Goal: Information Seeking & Learning: Learn about a topic

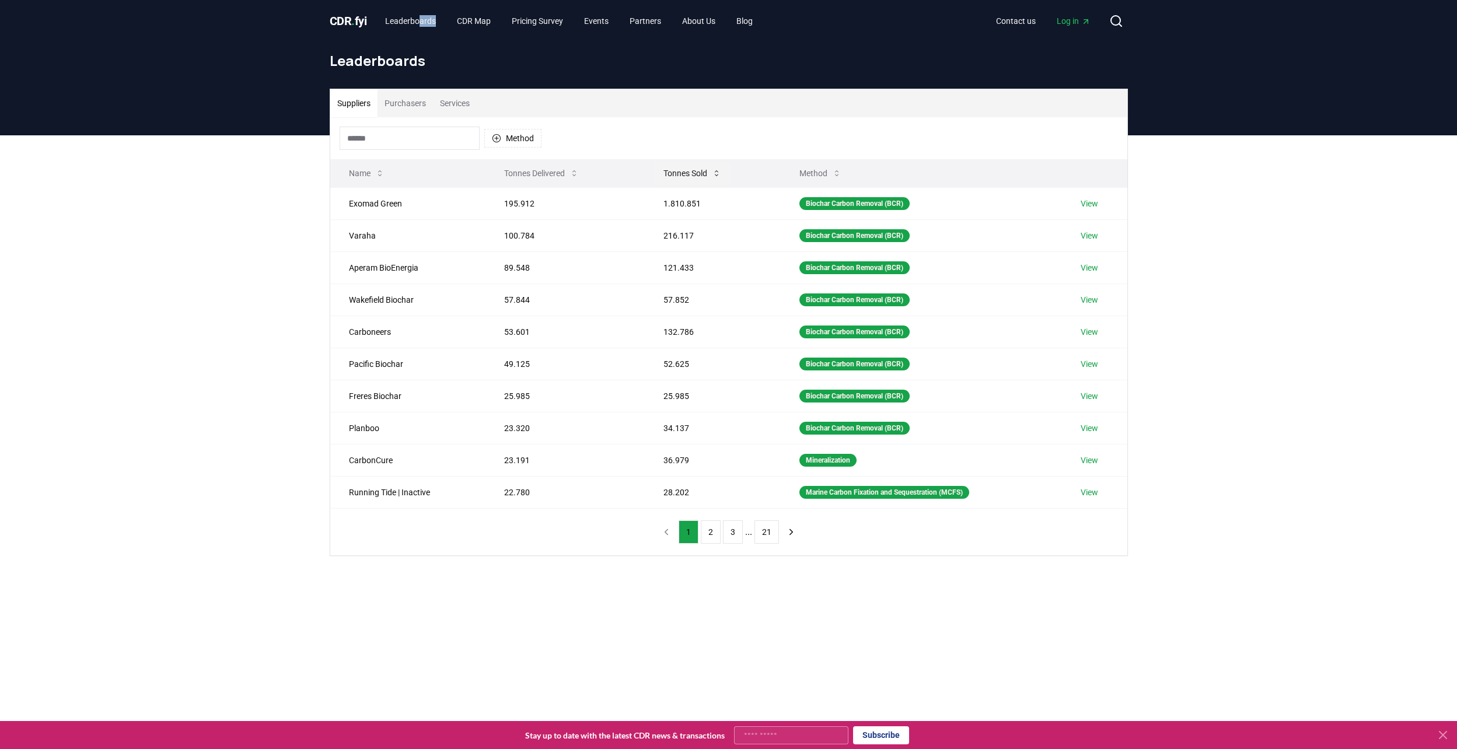
click at [720, 170] on icon at bounding box center [716, 173] width 9 height 9
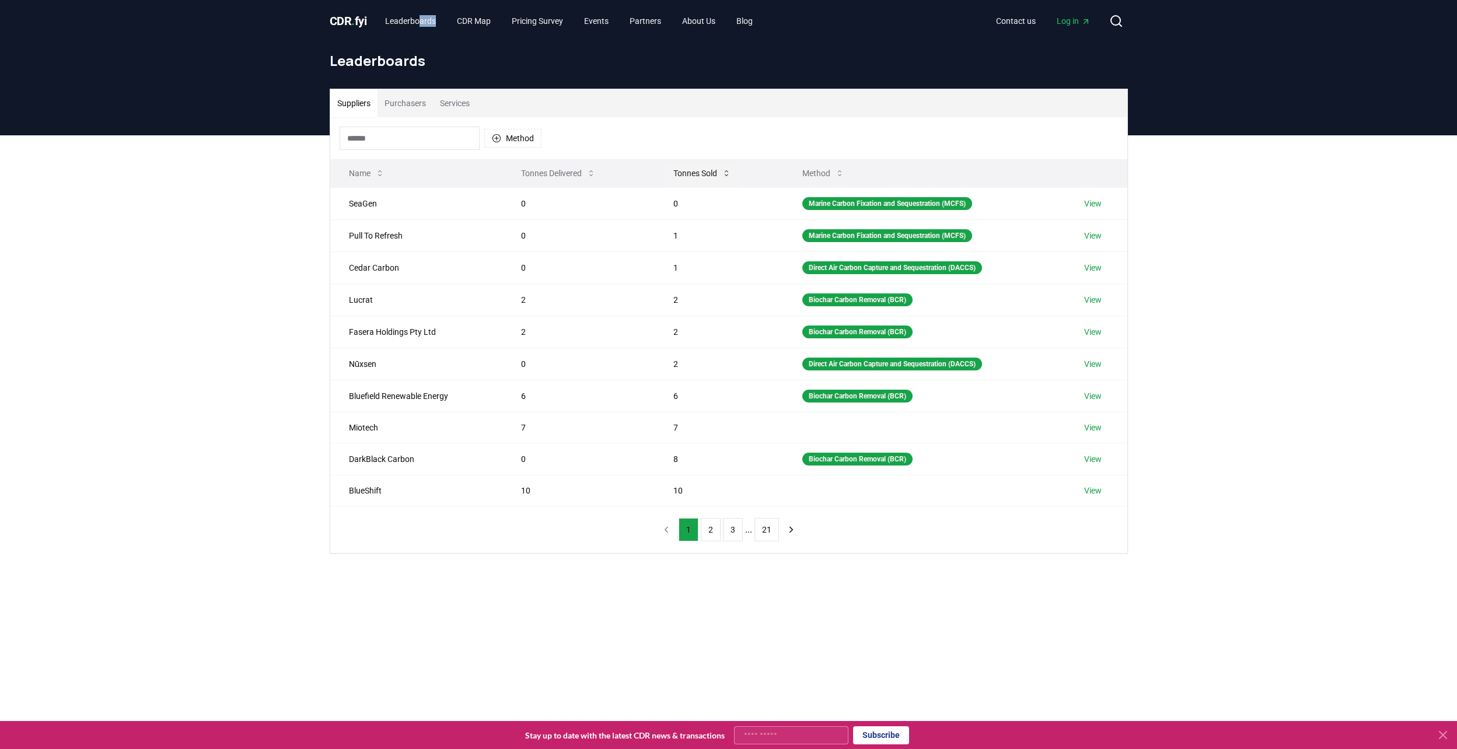
click at [722, 170] on icon at bounding box center [726, 173] width 9 height 9
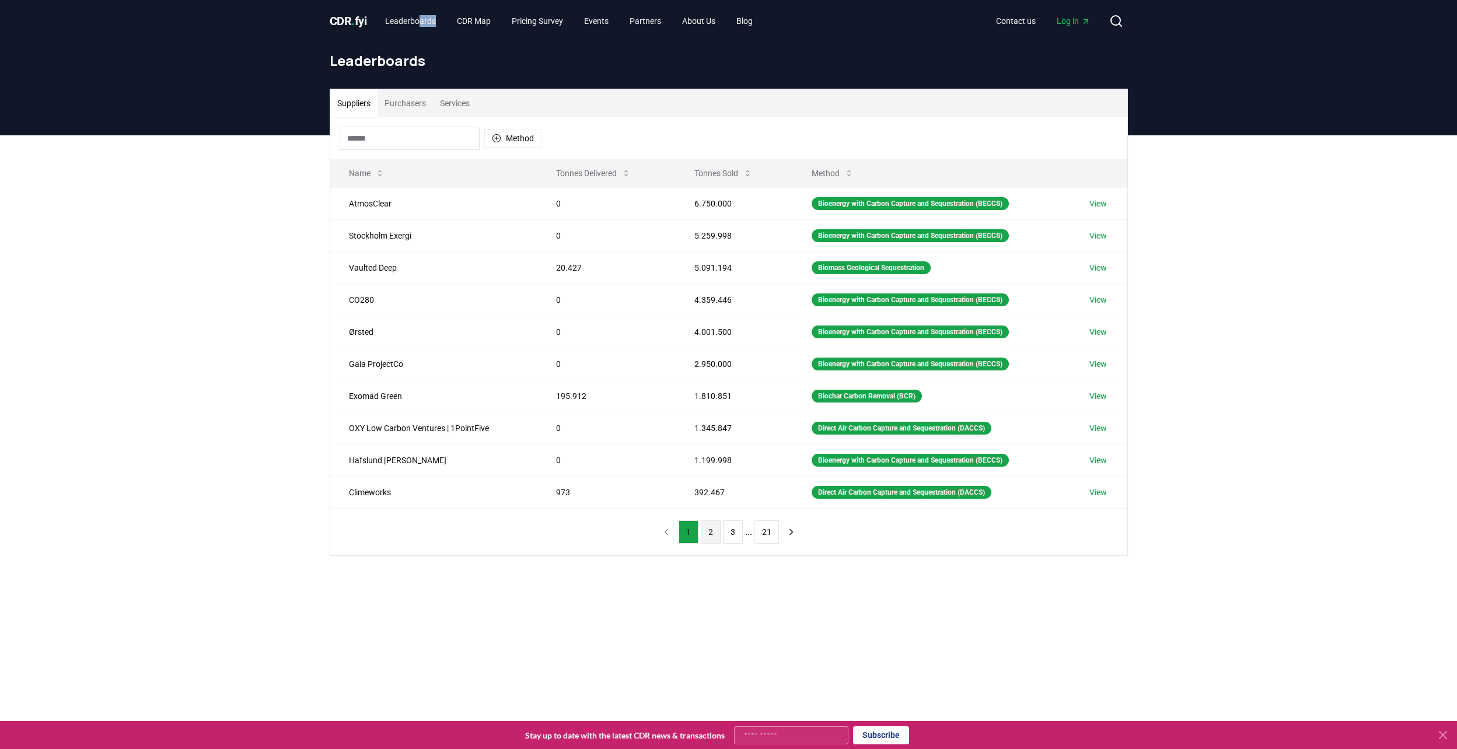
click at [710, 532] on button "2" at bounding box center [711, 531] width 20 height 23
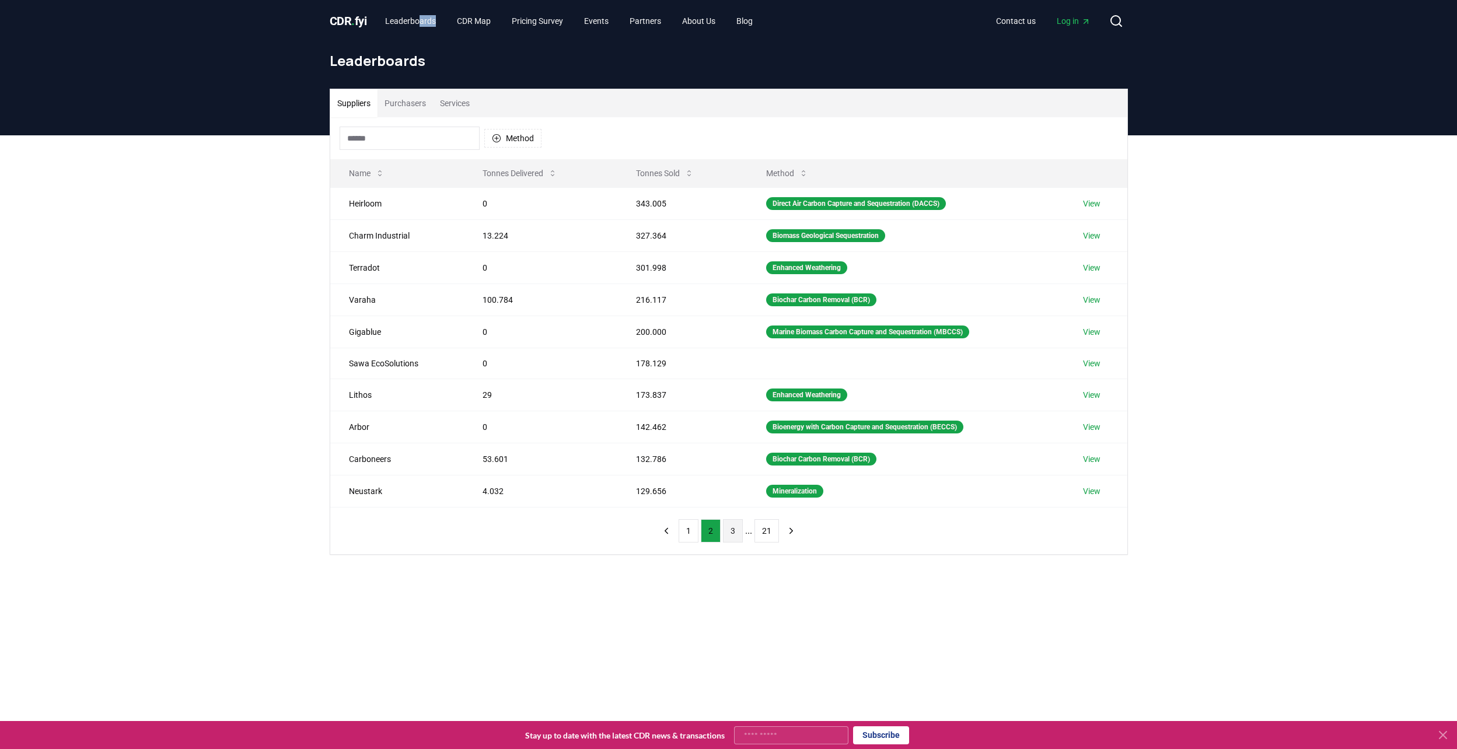
click at [733, 532] on button "3" at bounding box center [733, 530] width 20 height 23
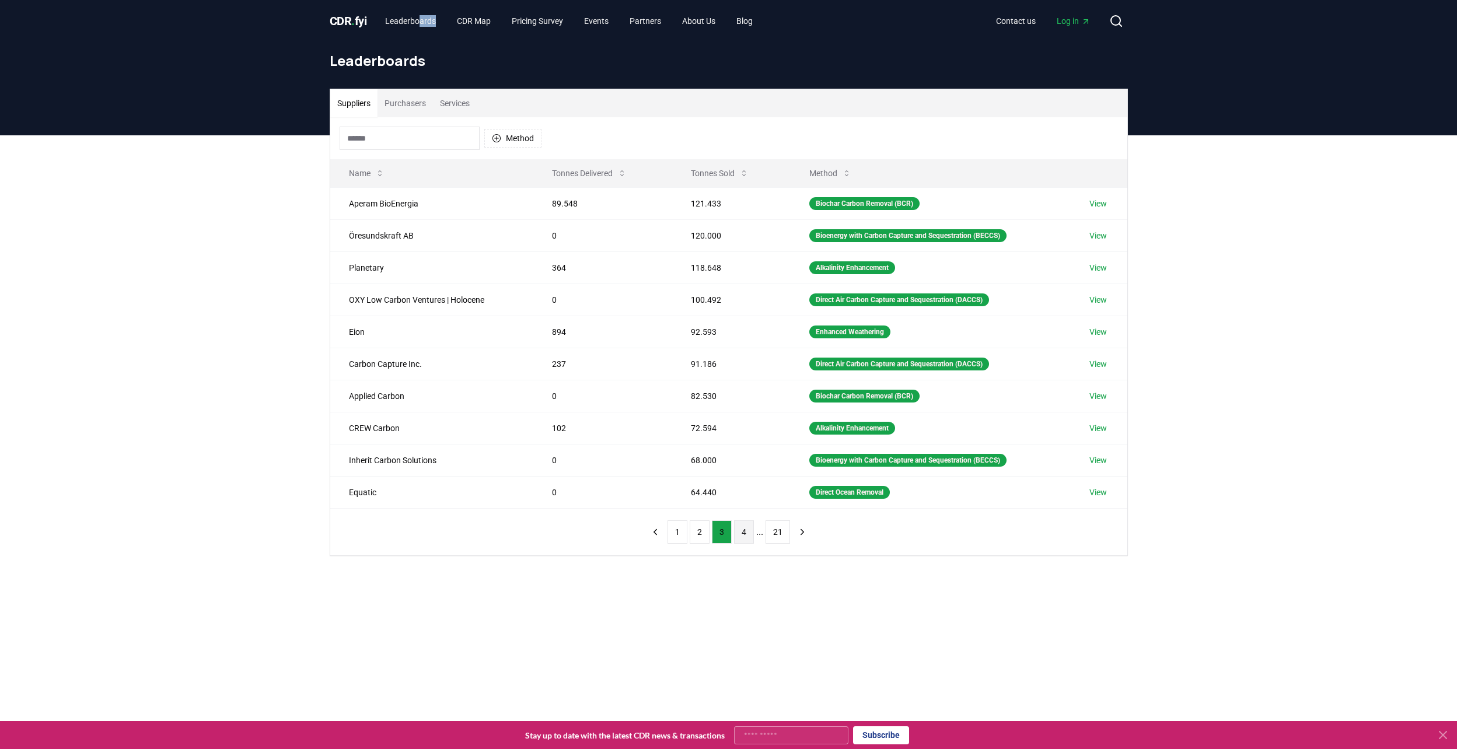
click at [738, 531] on button "4" at bounding box center [744, 531] width 20 height 23
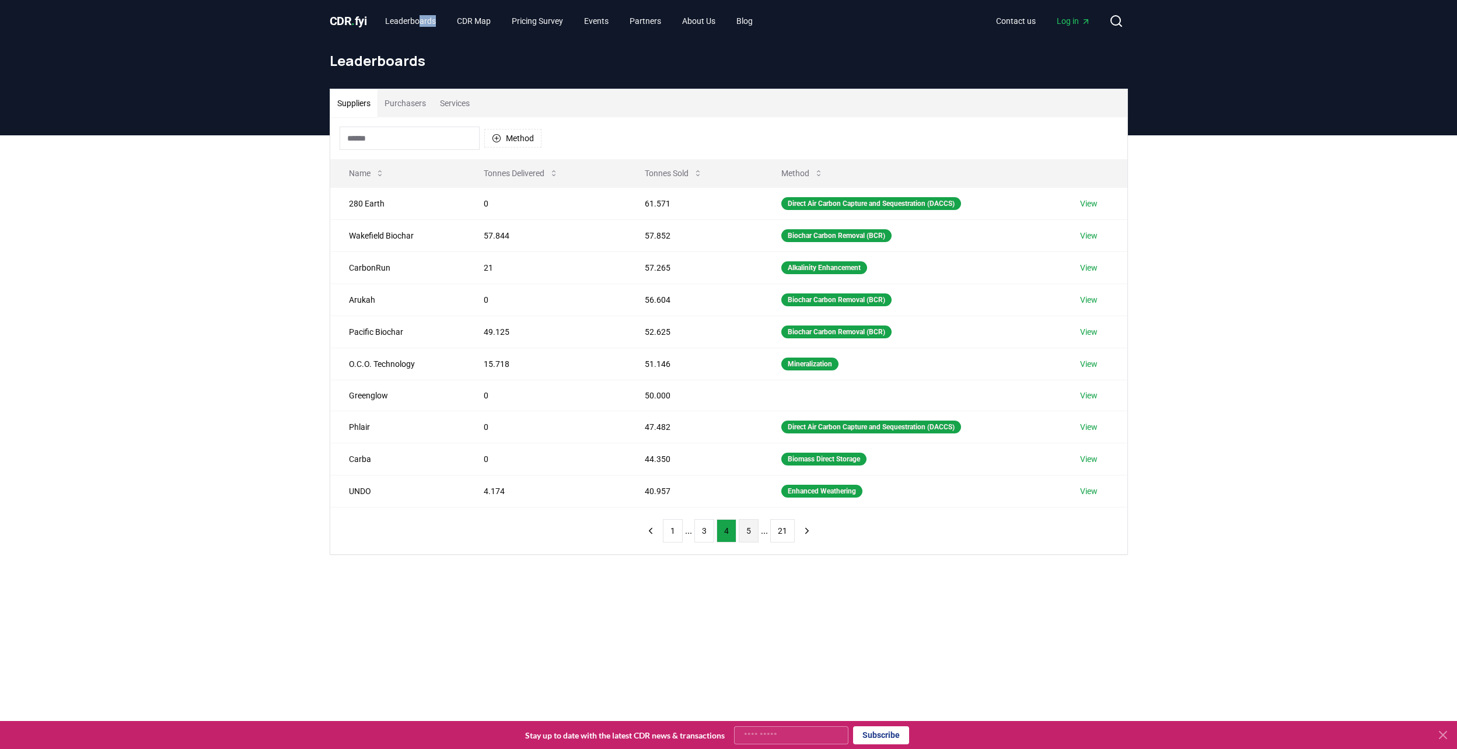
click at [742, 531] on button "5" at bounding box center [749, 530] width 20 height 23
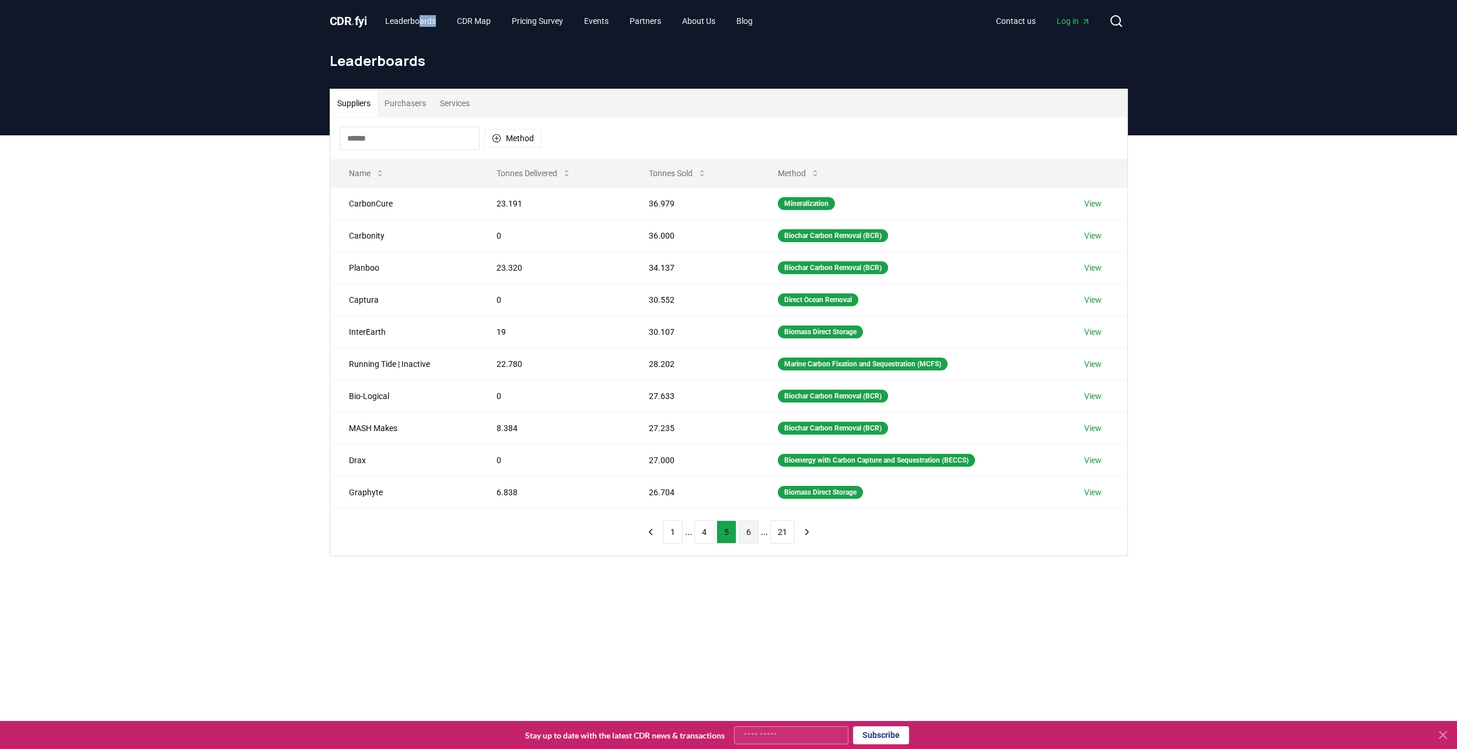
click at [747, 532] on button "6" at bounding box center [749, 531] width 20 height 23
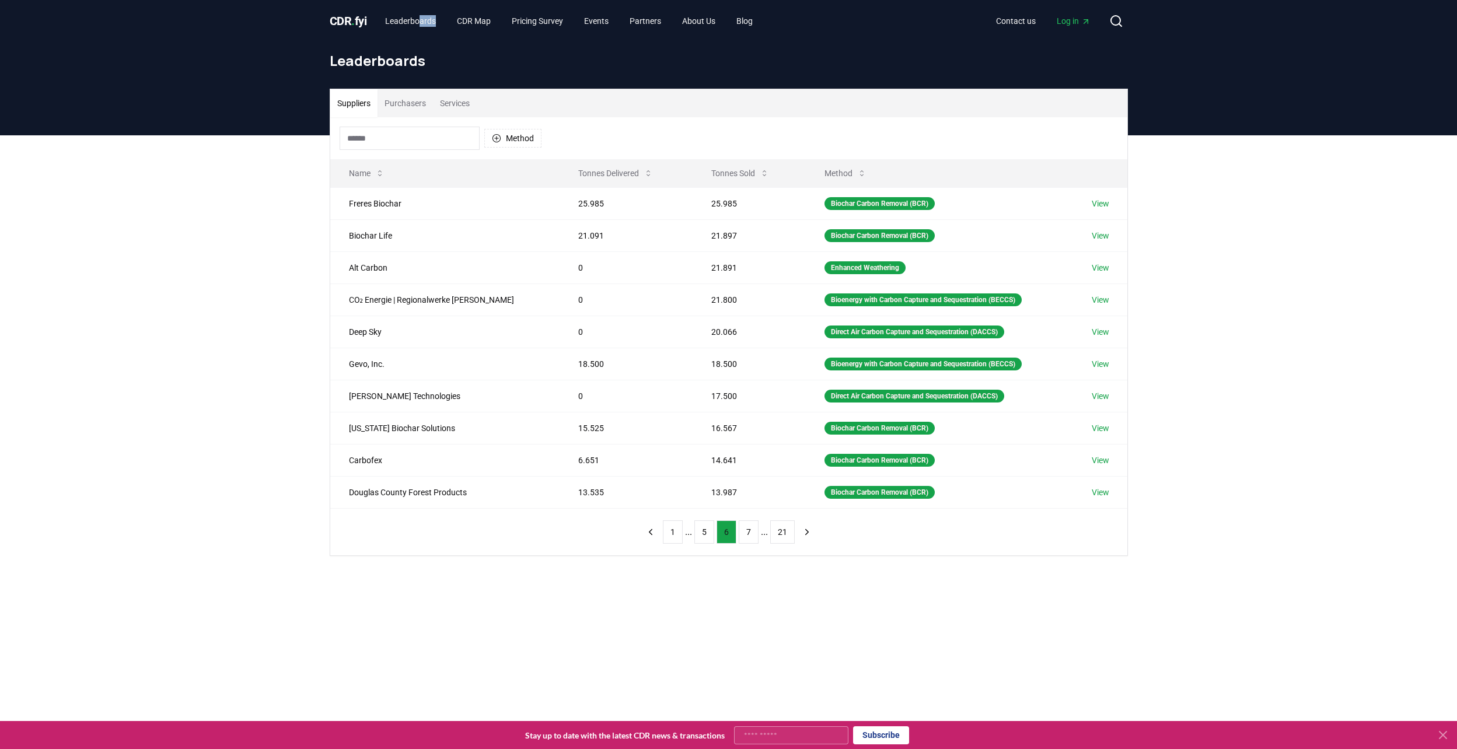
click at [747, 532] on button "7" at bounding box center [749, 531] width 20 height 23
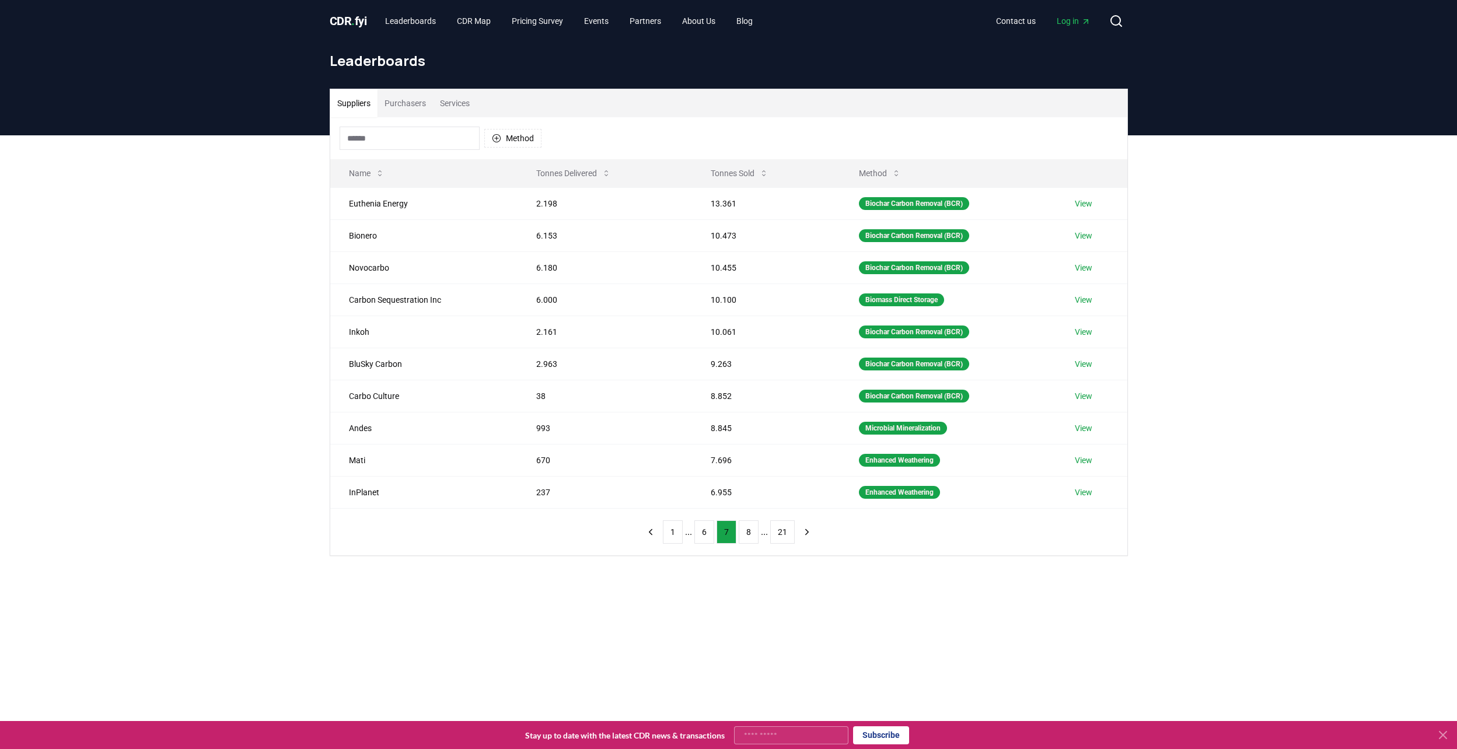
drag, startPoint x: 739, startPoint y: 535, endPoint x: 581, endPoint y: 546, distance: 159.0
click at [579, 546] on div "Method Name Tonnes Delivered Tonnes Sold Method Euthenia Energy 2.198 13.361 Bi…" at bounding box center [728, 336] width 797 height 438
click at [750, 529] on button "8" at bounding box center [749, 531] width 20 height 23
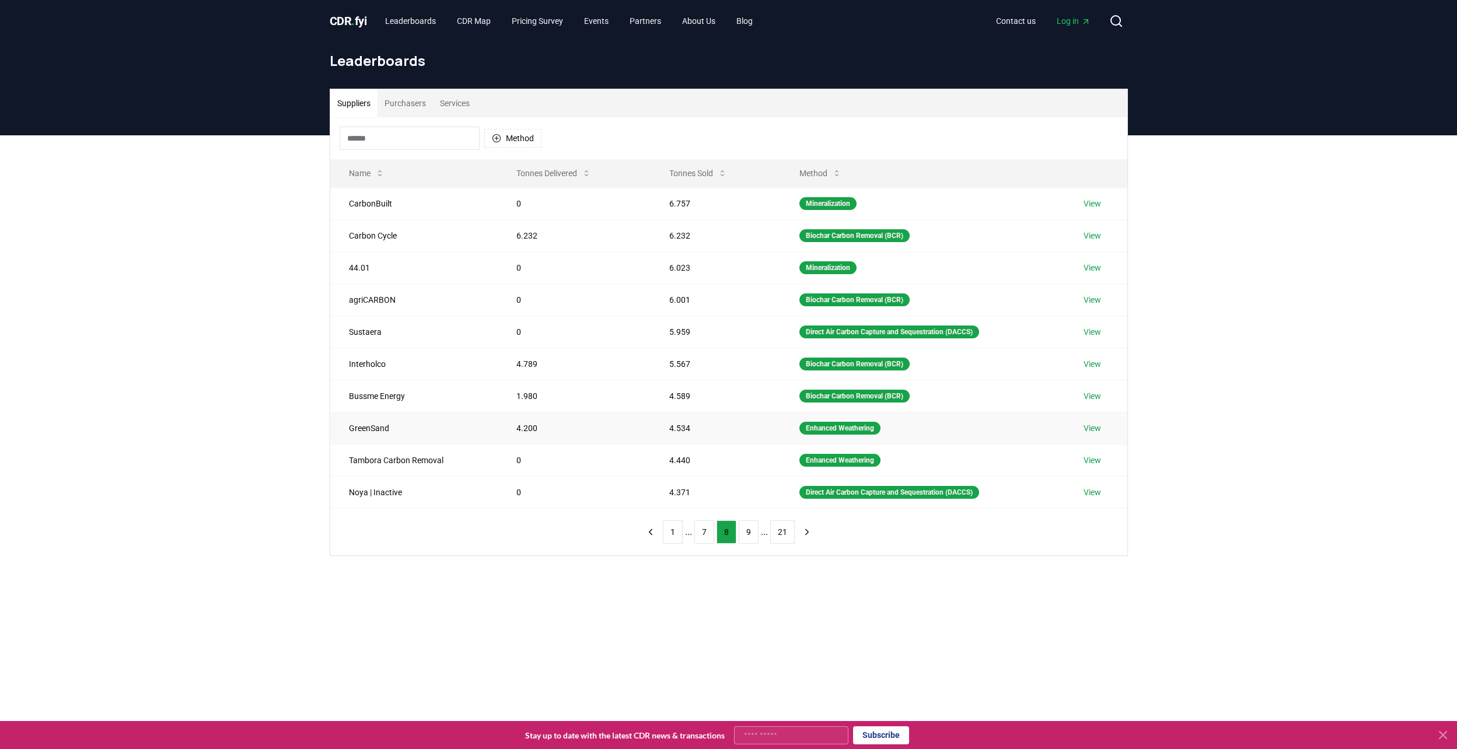
click at [1096, 426] on link "View" at bounding box center [1092, 428] width 18 height 12
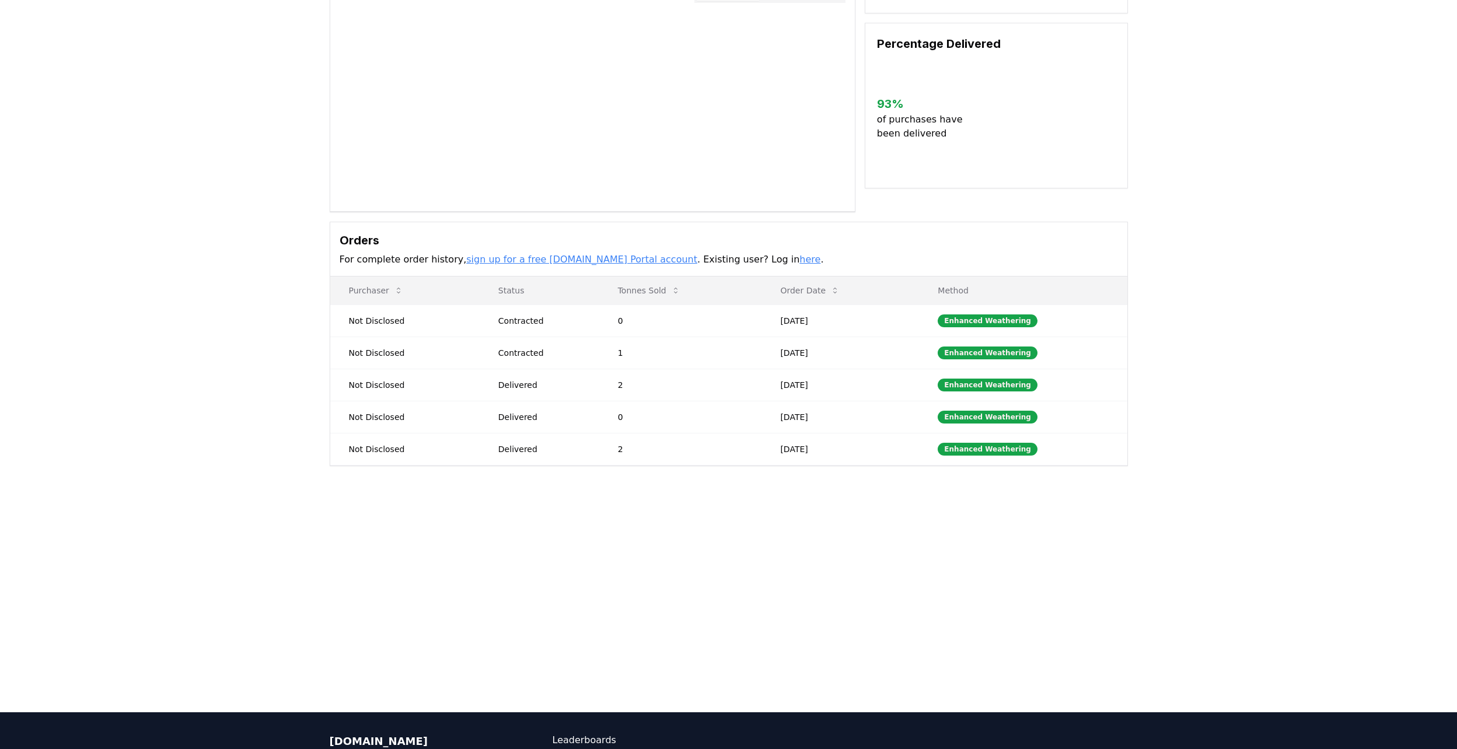
scroll to position [259, 0]
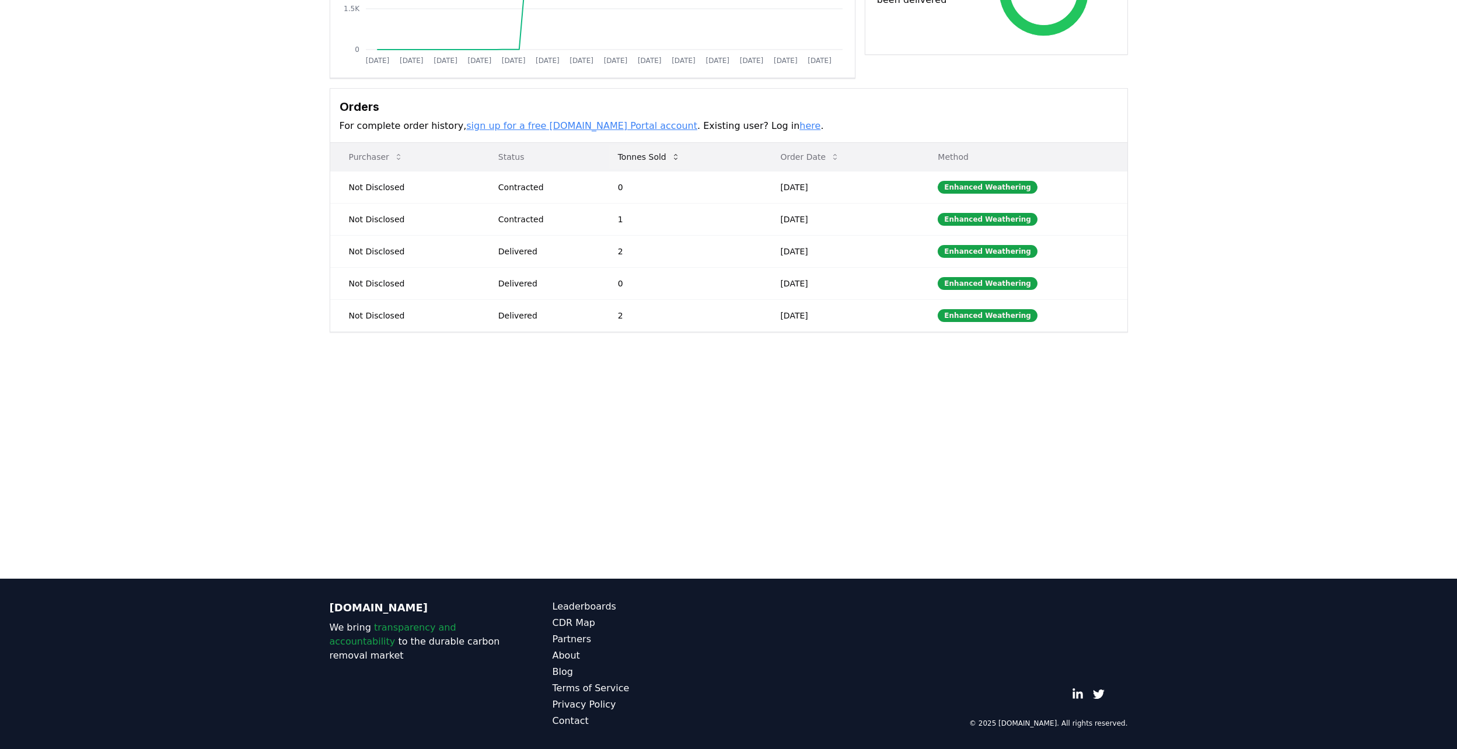
click at [680, 153] on button "Tonnes Sold" at bounding box center [649, 156] width 81 height 23
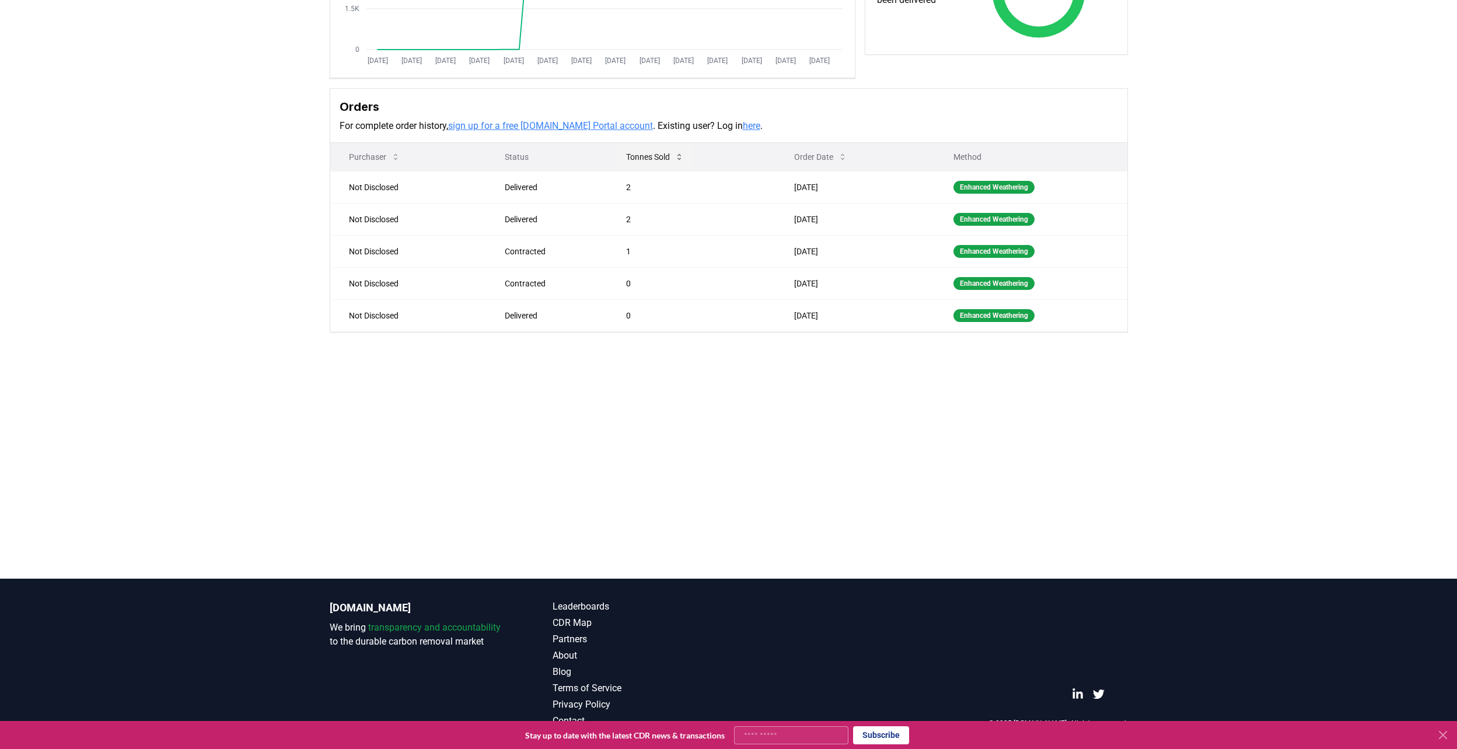
click at [680, 156] on button "Tonnes Sold" at bounding box center [655, 156] width 76 height 23
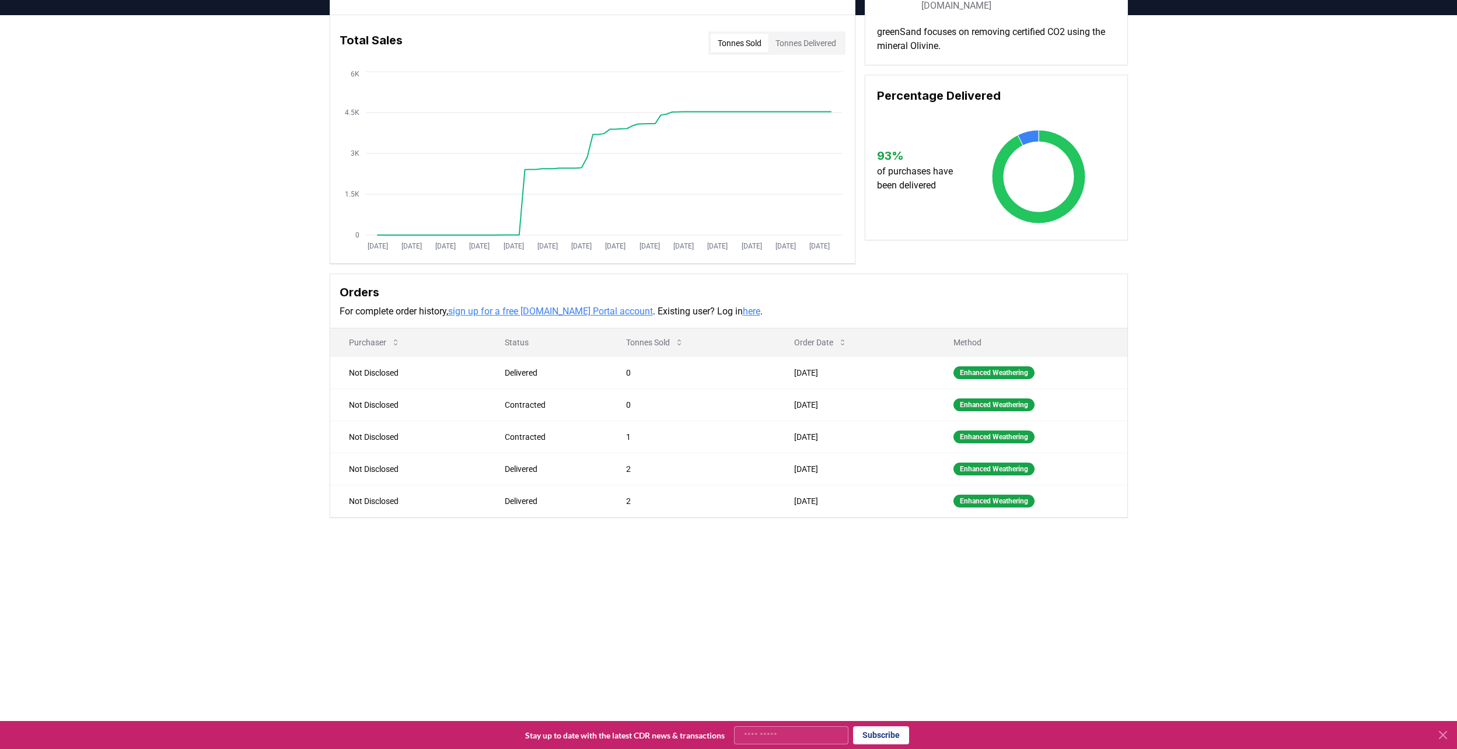
scroll to position [0, 0]
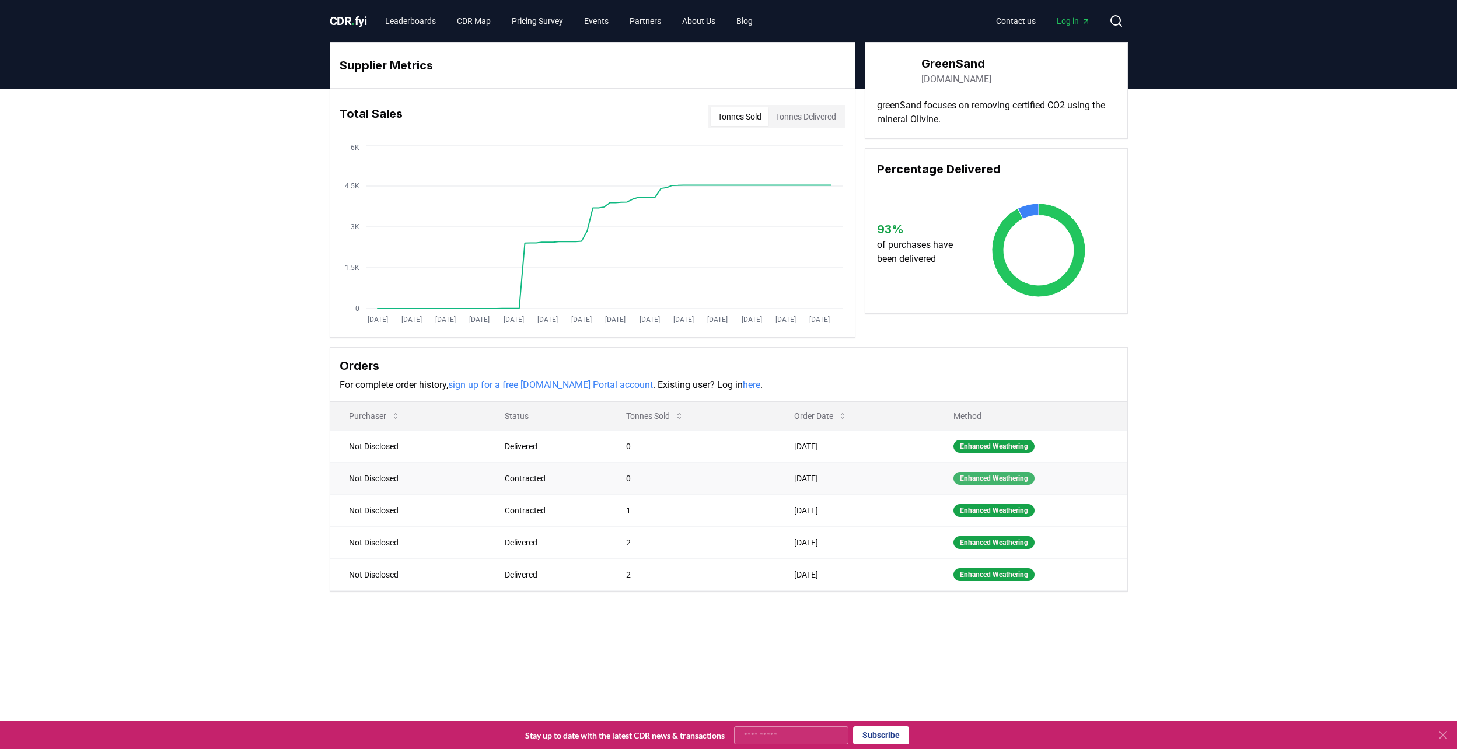
click at [973, 479] on div "Enhanced Weathering" at bounding box center [993, 478] width 81 height 13
